Goal: Task Accomplishment & Management: Use online tool/utility

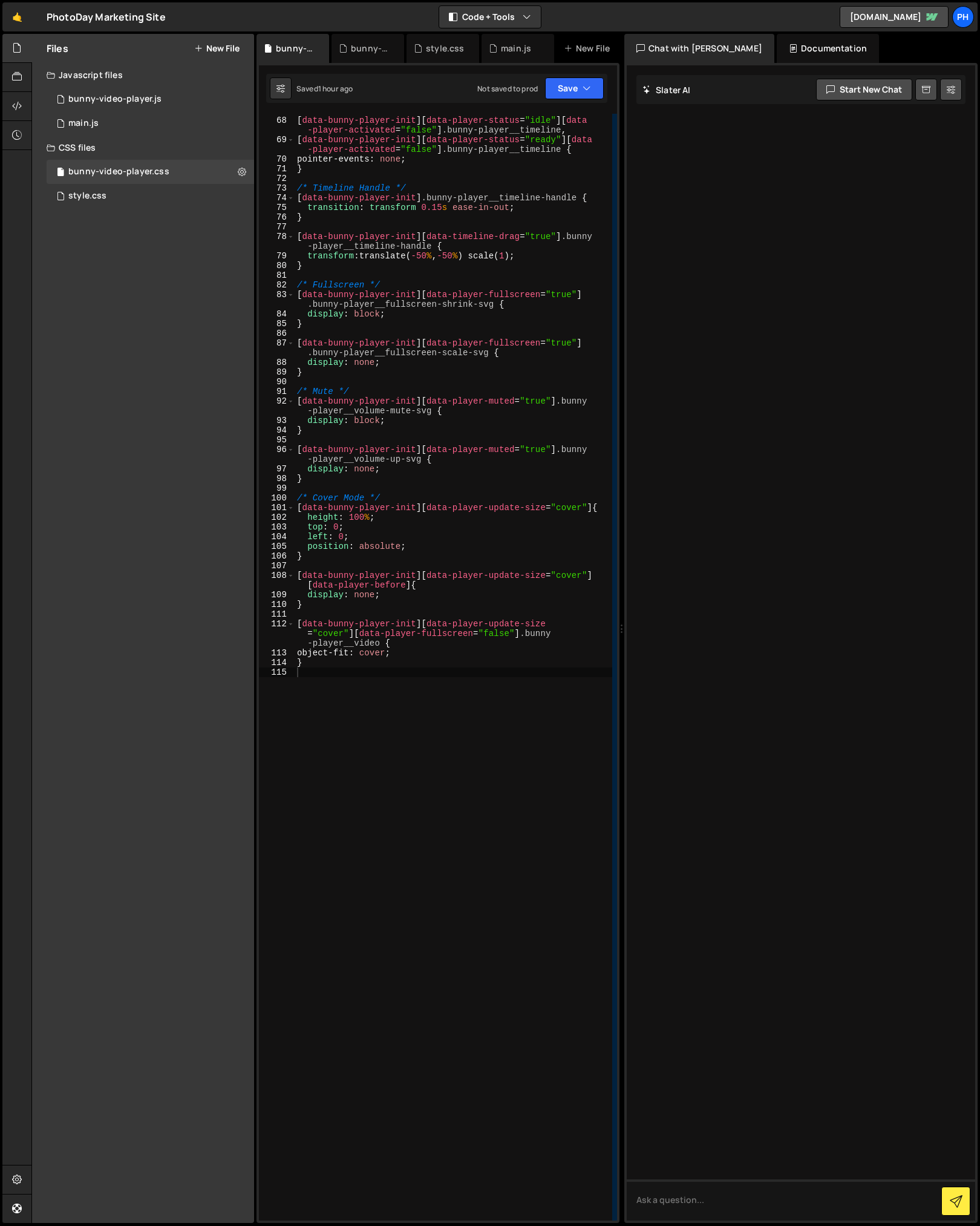
scroll to position [840, 0]
click at [356, 49] on div "bunny-video-player.js" at bounding box center [370, 49] width 39 height 12
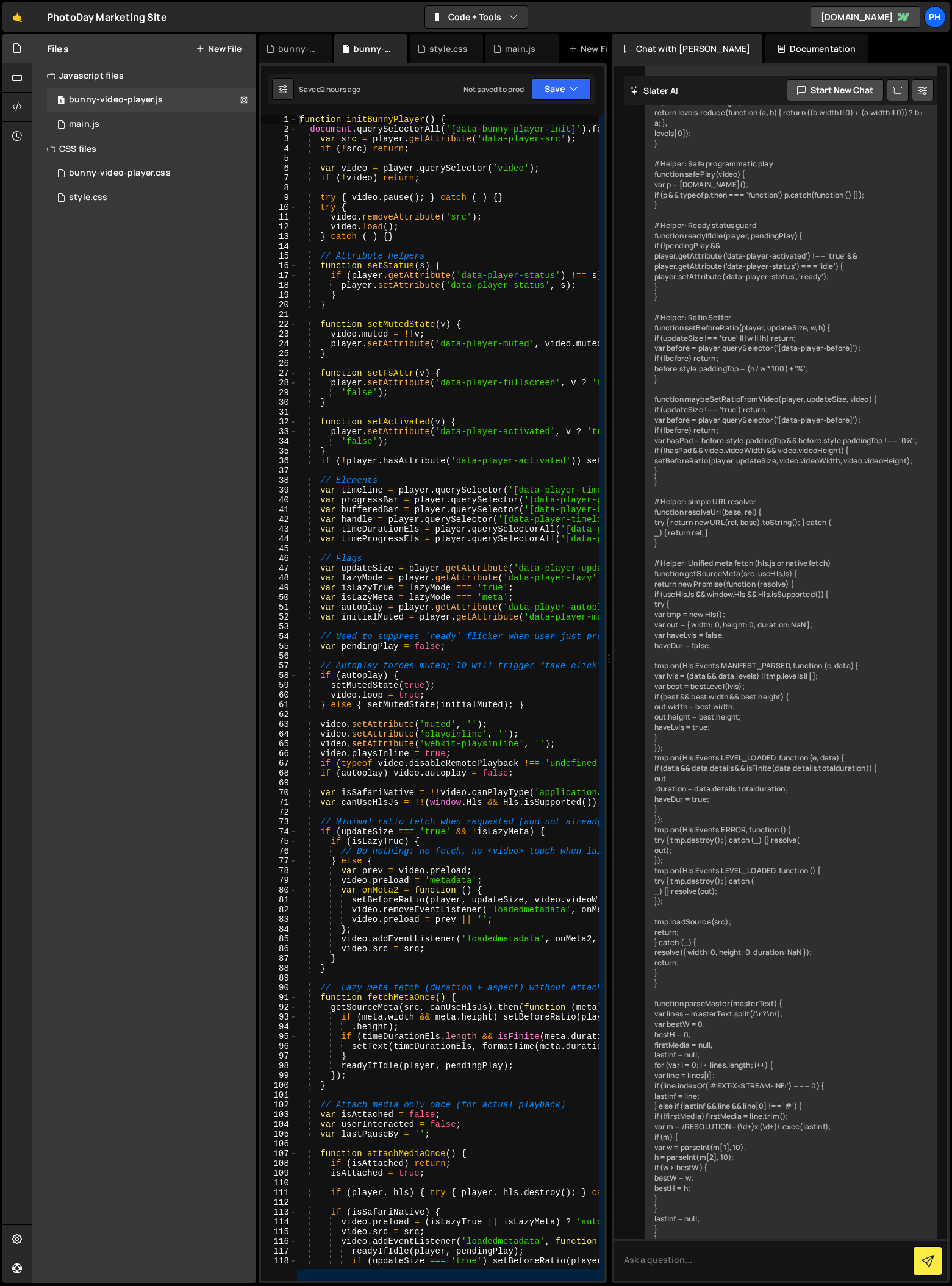
scroll to position [14059, 0]
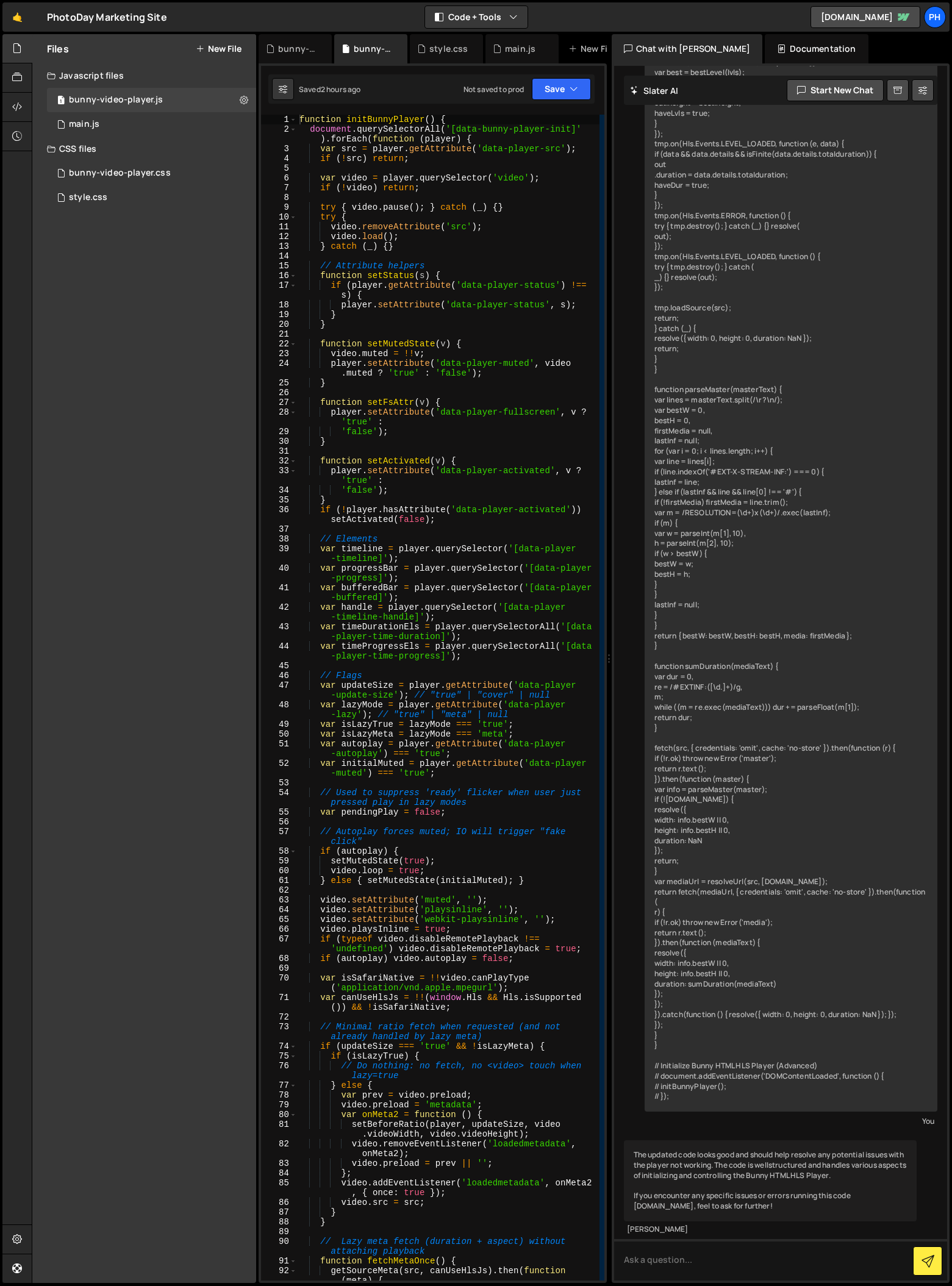
click at [147, 447] on div "Files New File Javascript files 1 bunny-video-player.js 0 1 main.js 0 CSS files…" at bounding box center [144, 658] width 224 height 1249
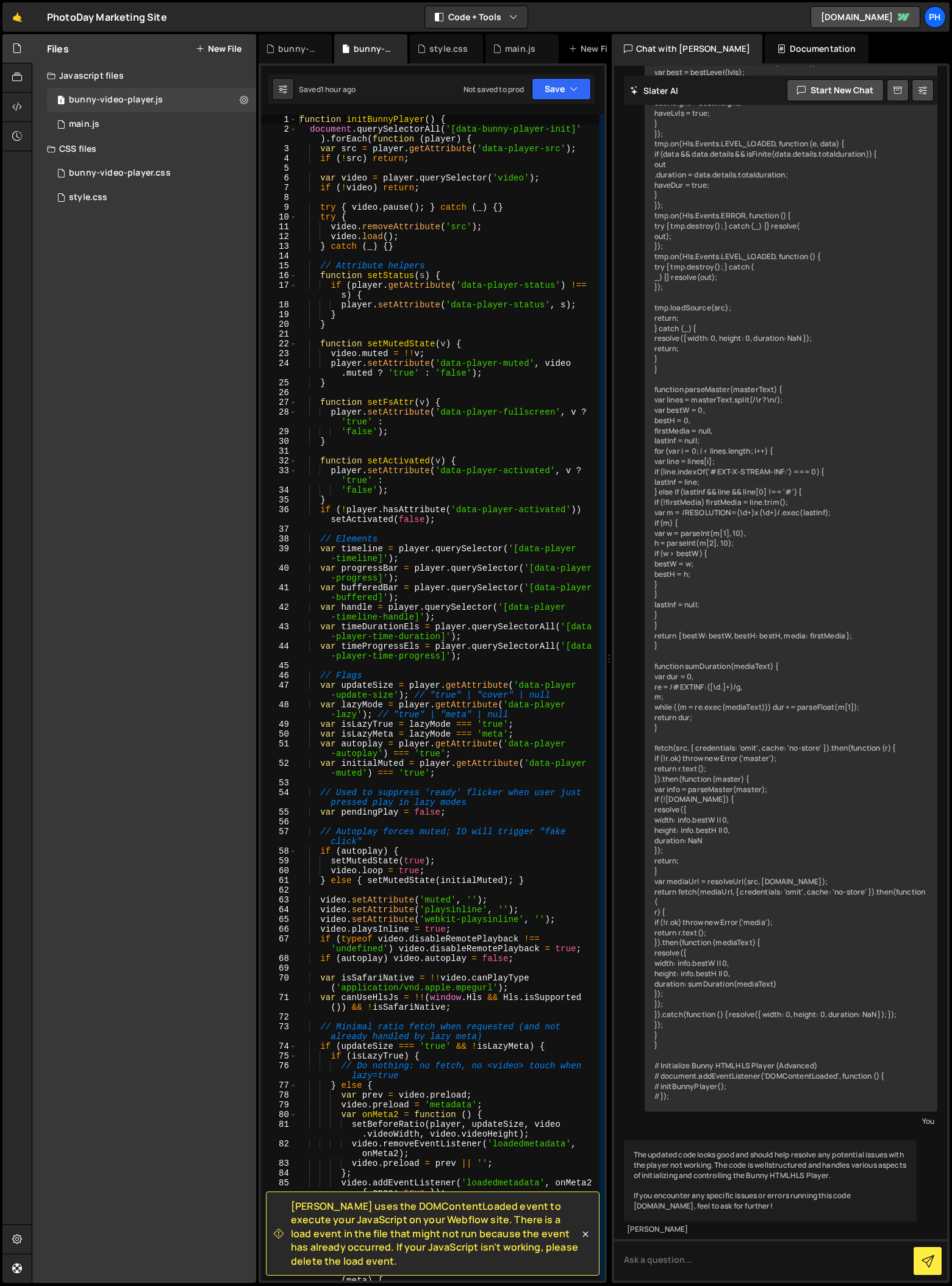
click at [857, 56] on div "Chat with [PERSON_NAME] Documentation" at bounding box center [781, 48] width 341 height 29
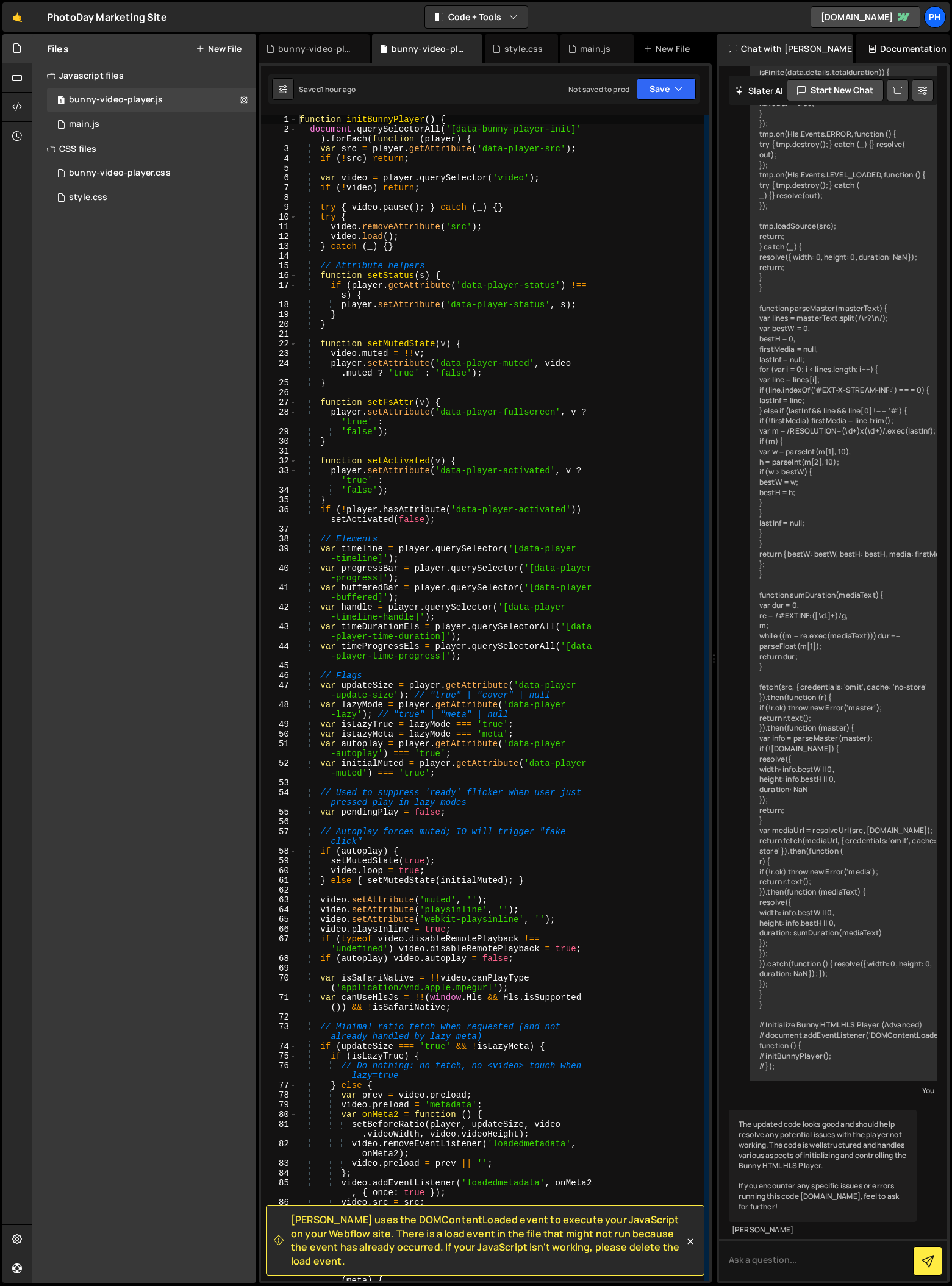
drag, startPoint x: 608, startPoint y: 657, endPoint x: 706, endPoint y: 664, distance: 98.2
click at [706, 664] on div "Files New File Javascript files 1 bunny-video-player.js 0 1 main.js 0 CSS files…" at bounding box center [491, 658] width 920 height 1250
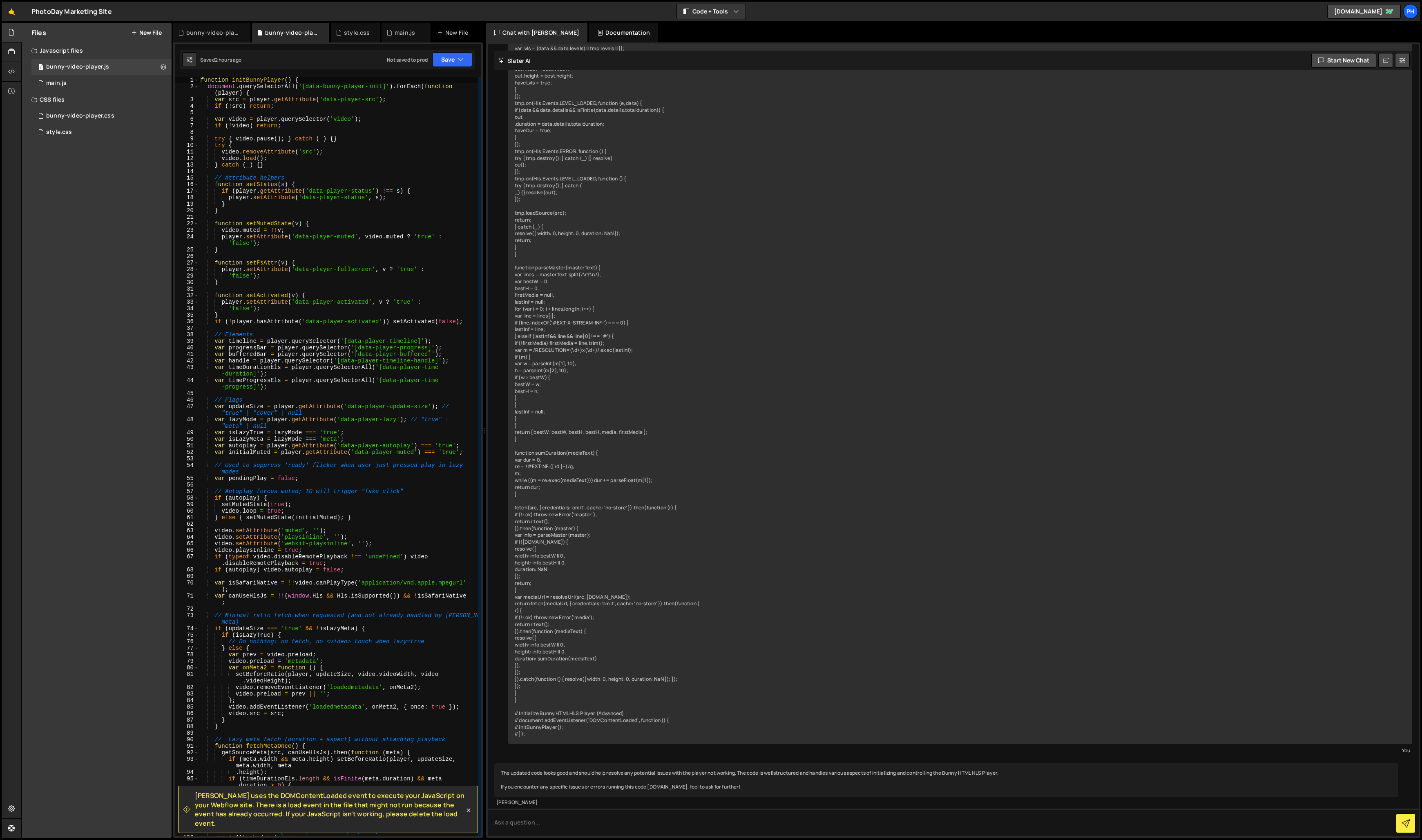
scroll to position [8806, 0]
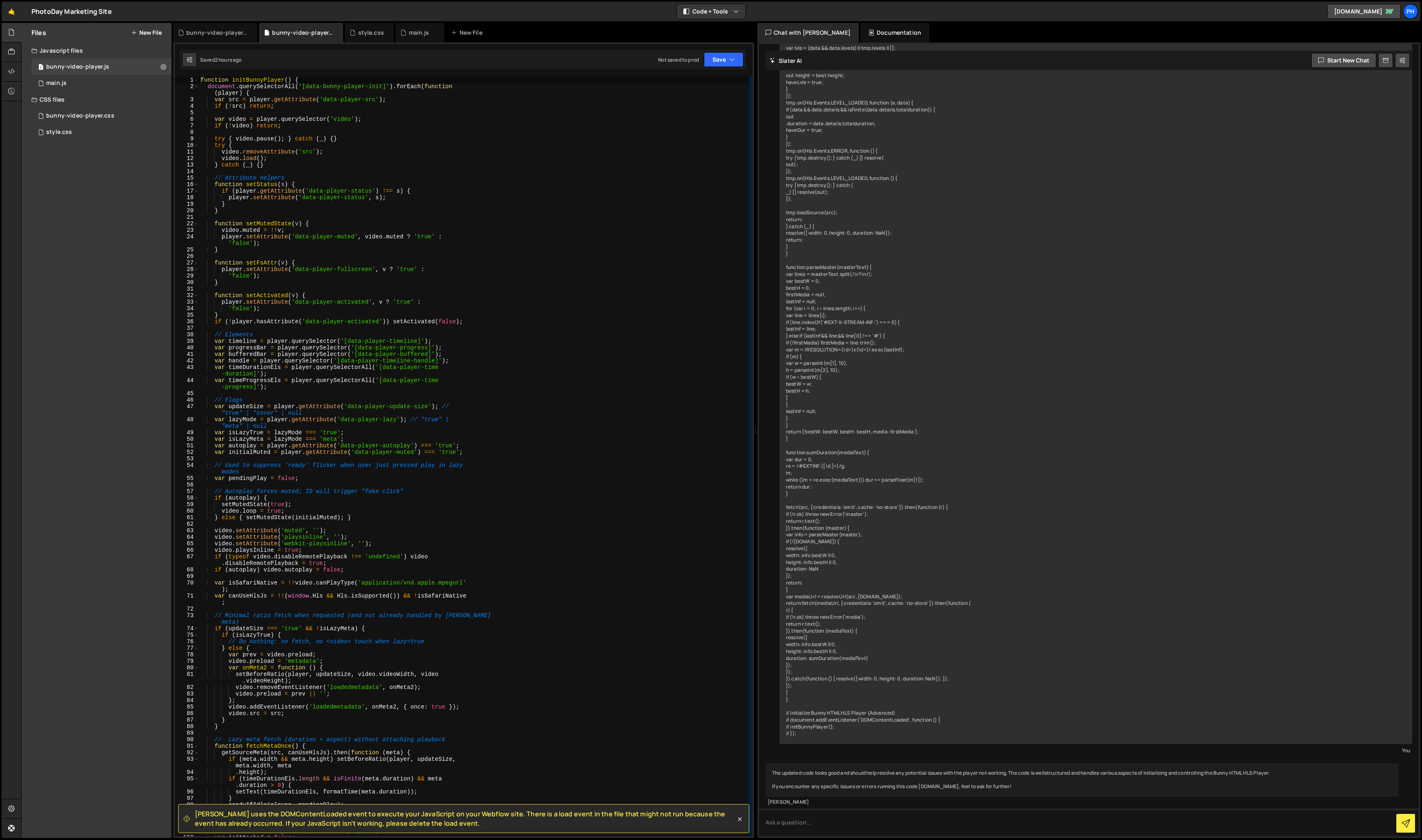
drag, startPoint x: 479, startPoint y: 431, endPoint x: 755, endPoint y: 417, distance: 276.4
click at [661, 424] on div "Files New File Javascript files 1 bunny-video-player.js 0 1 main.js 0 CSS files…" at bounding box center [721, 431] width 1401 height 816
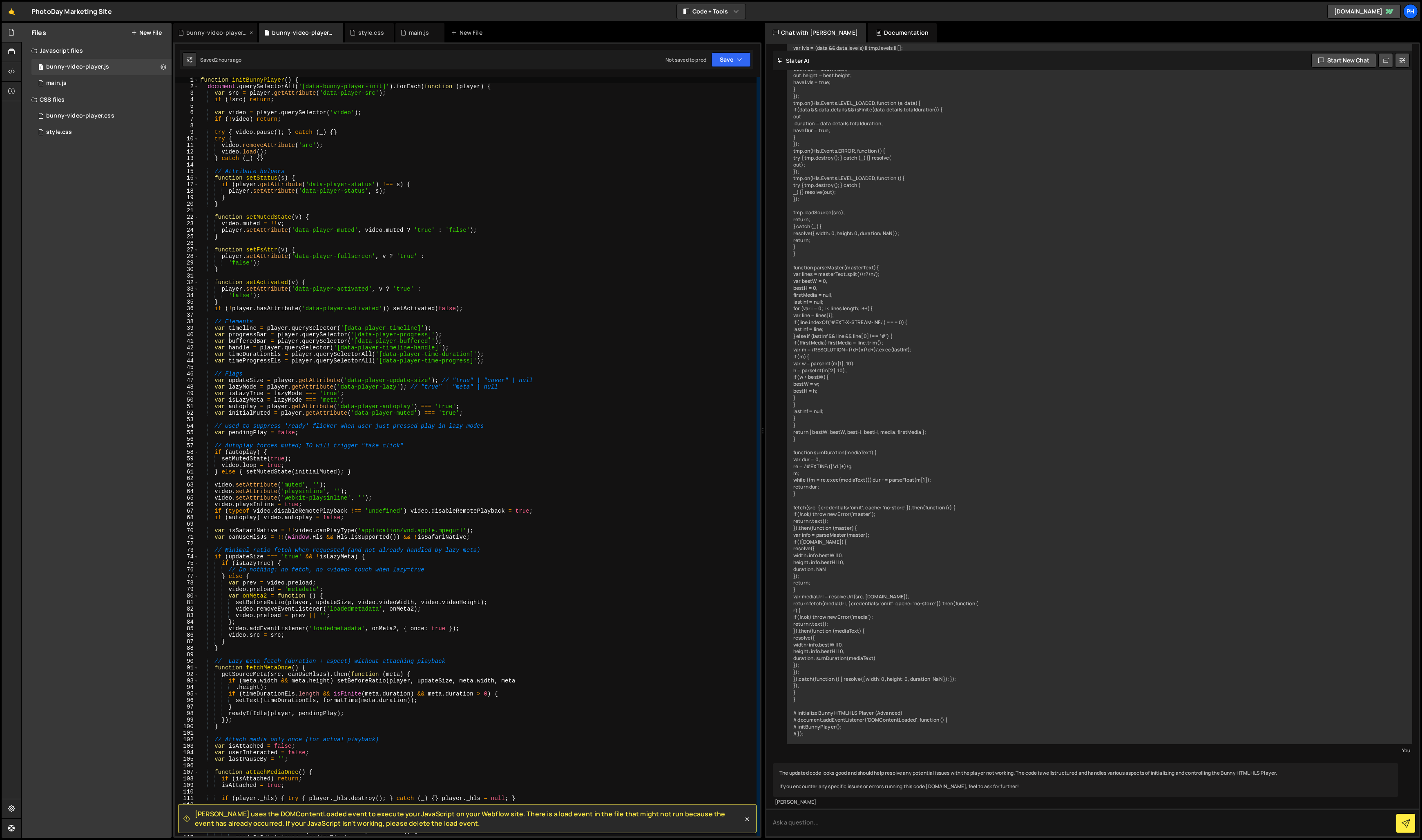
click at [224, 33] on div "bunny-video-player.css" at bounding box center [217, 33] width 62 height 8
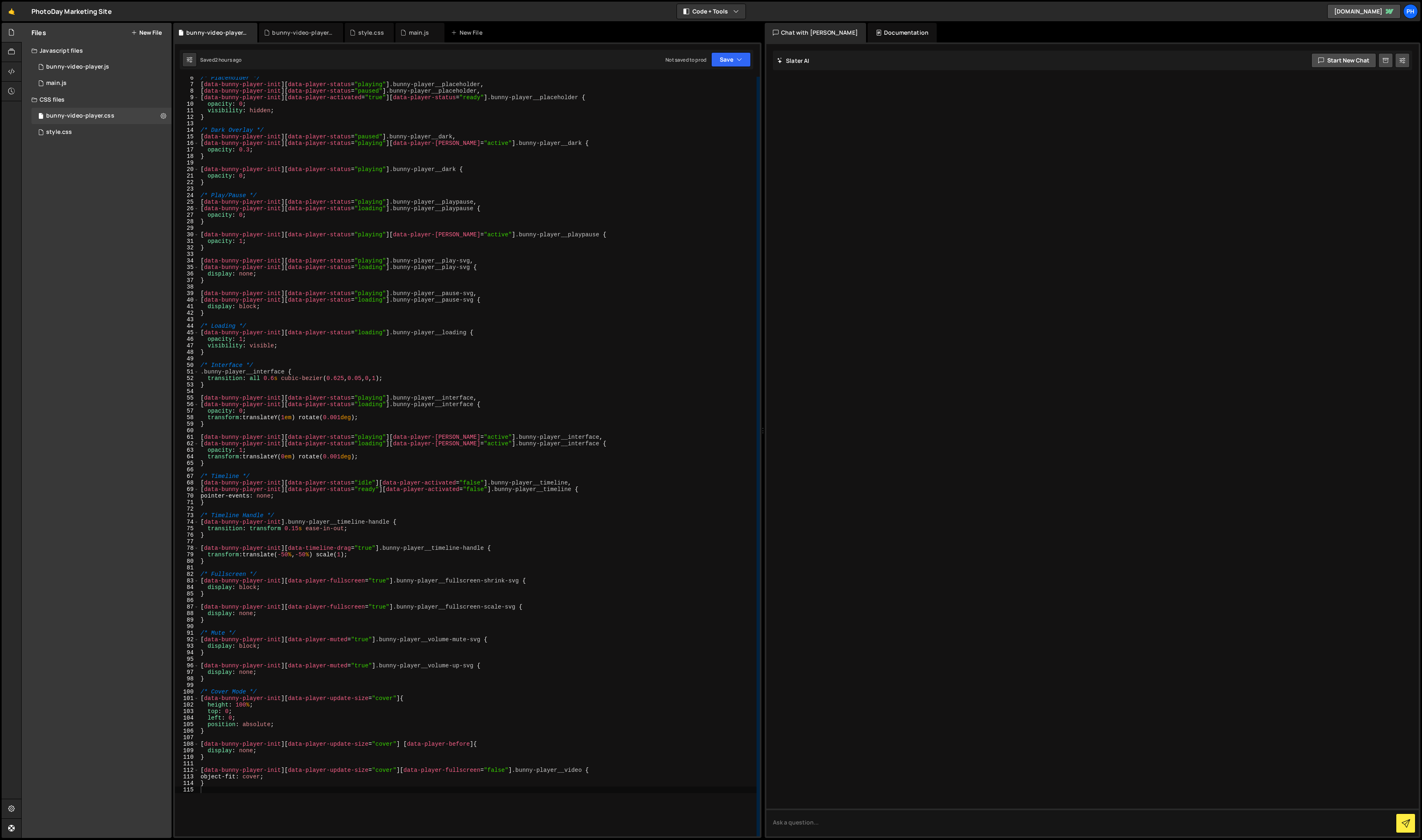
scroll to position [0, 0]
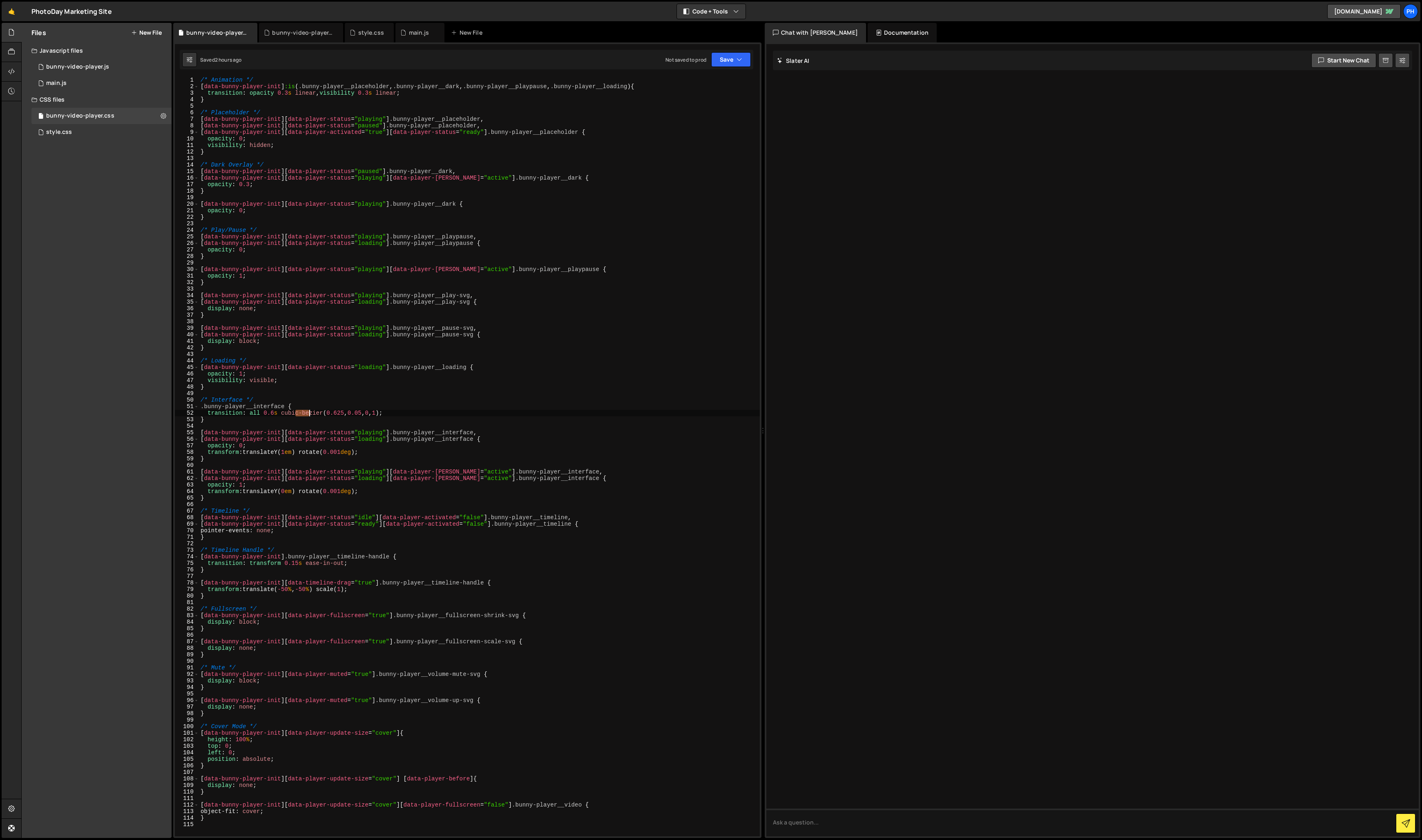
drag, startPoint x: 295, startPoint y: 412, endPoint x: 388, endPoint y: 414, distance: 93.0
click at [349, 410] on div "/* Animation */ [ data-bunny-player-init ] :is ( .bunny-player__placeholder , .…" at bounding box center [479, 463] width 561 height 773
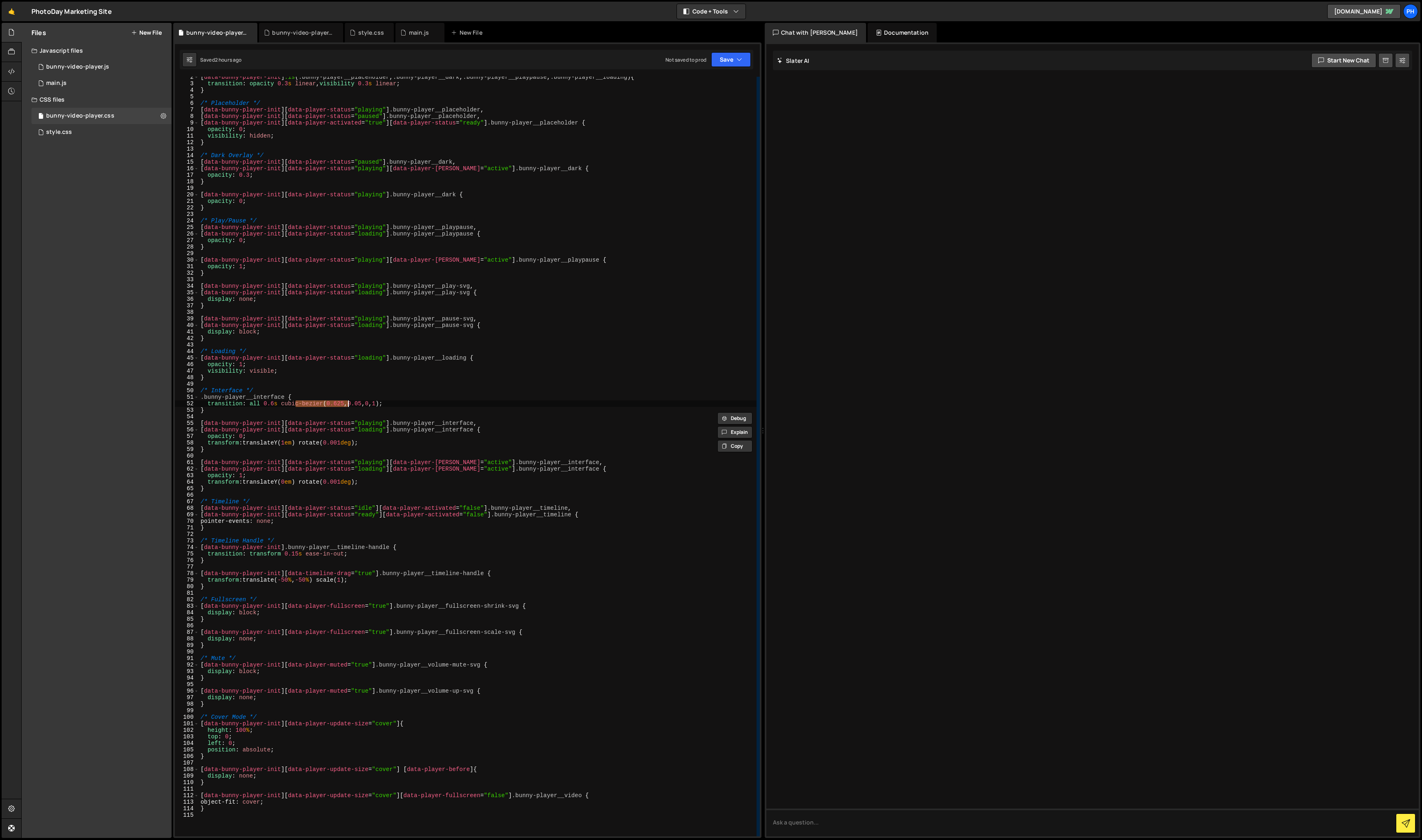
scroll to position [9, 0]
drag, startPoint x: 287, startPoint y: 576, endPoint x: 437, endPoint y: 595, distance: 151.2
click at [430, 593] on div "[ data-bunny-player-init ] :is ( .bunny-player__placeholder , .bunny-player__da…" at bounding box center [477, 460] width 557 height 773
type textarea "}"
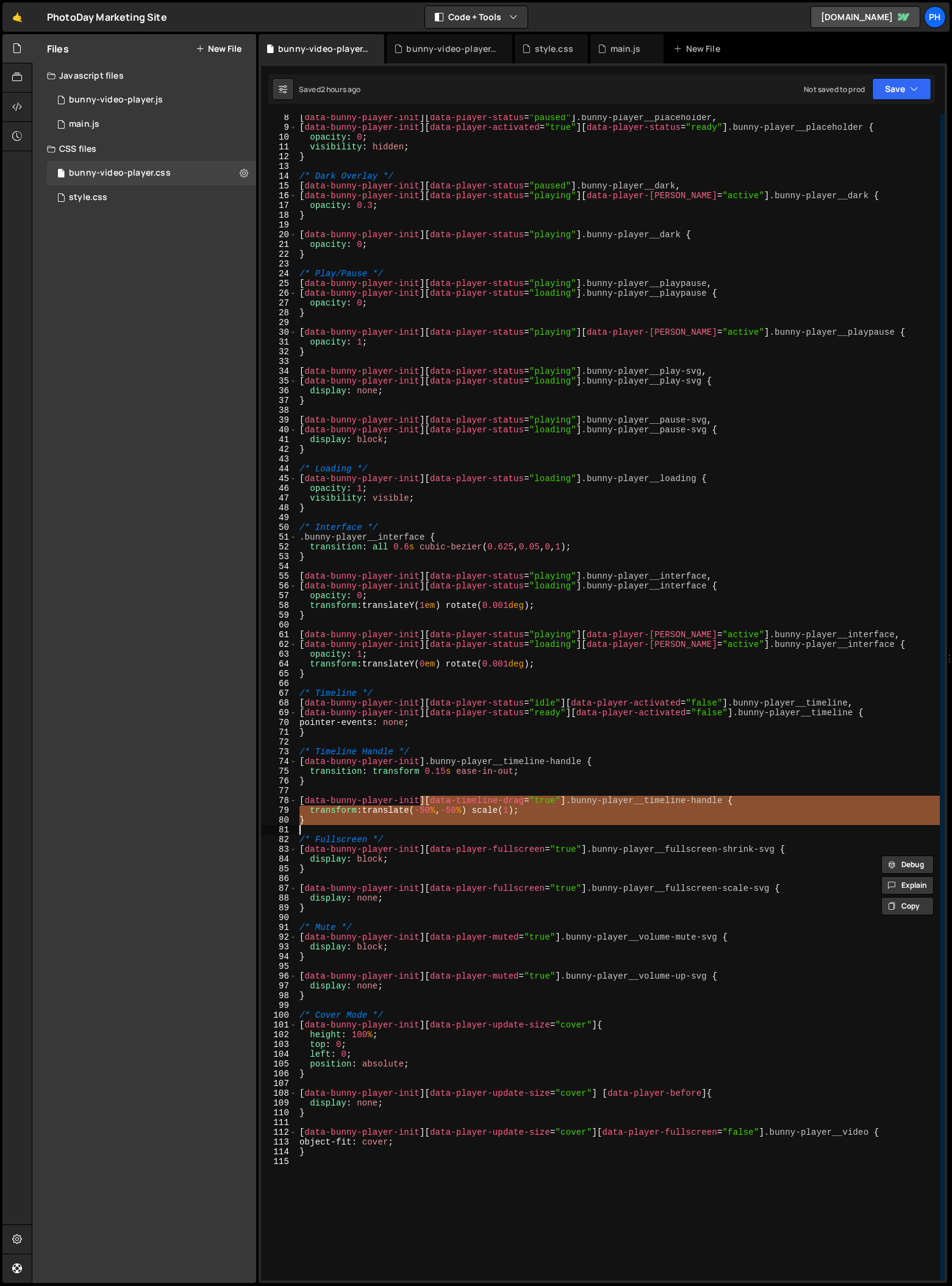
scroll to position [80, 0]
